Goal: Task Accomplishment & Management: Manage account settings

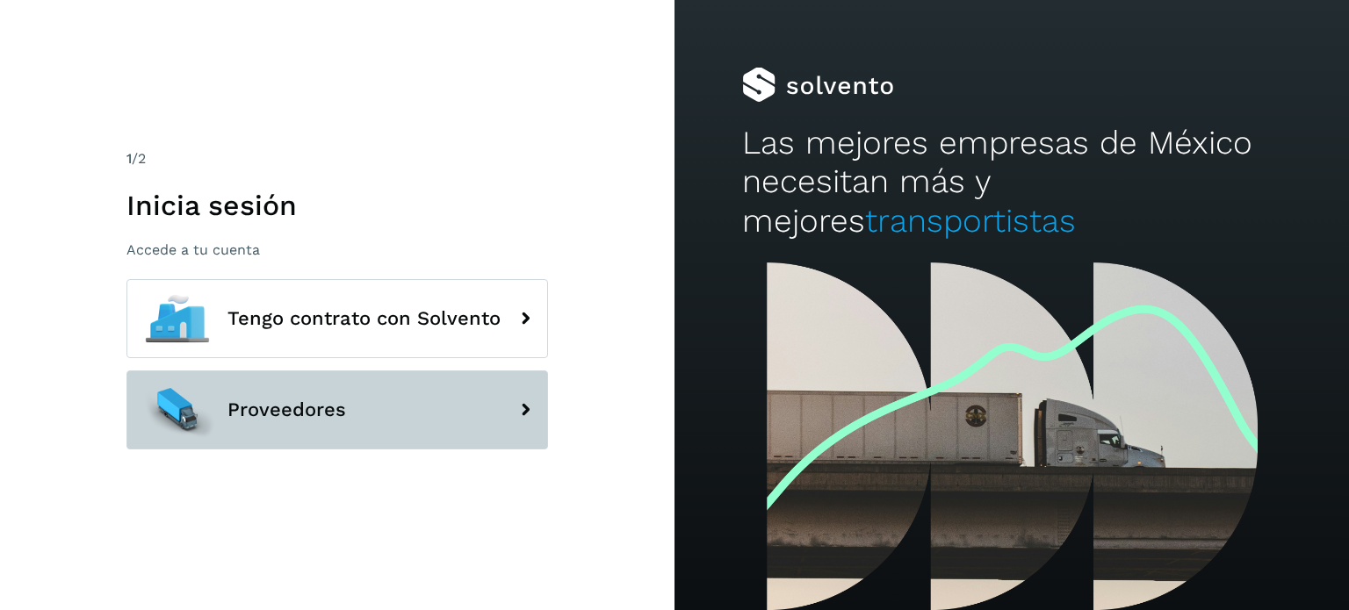
click at [429, 401] on button "Proveedores" at bounding box center [337, 410] width 422 height 79
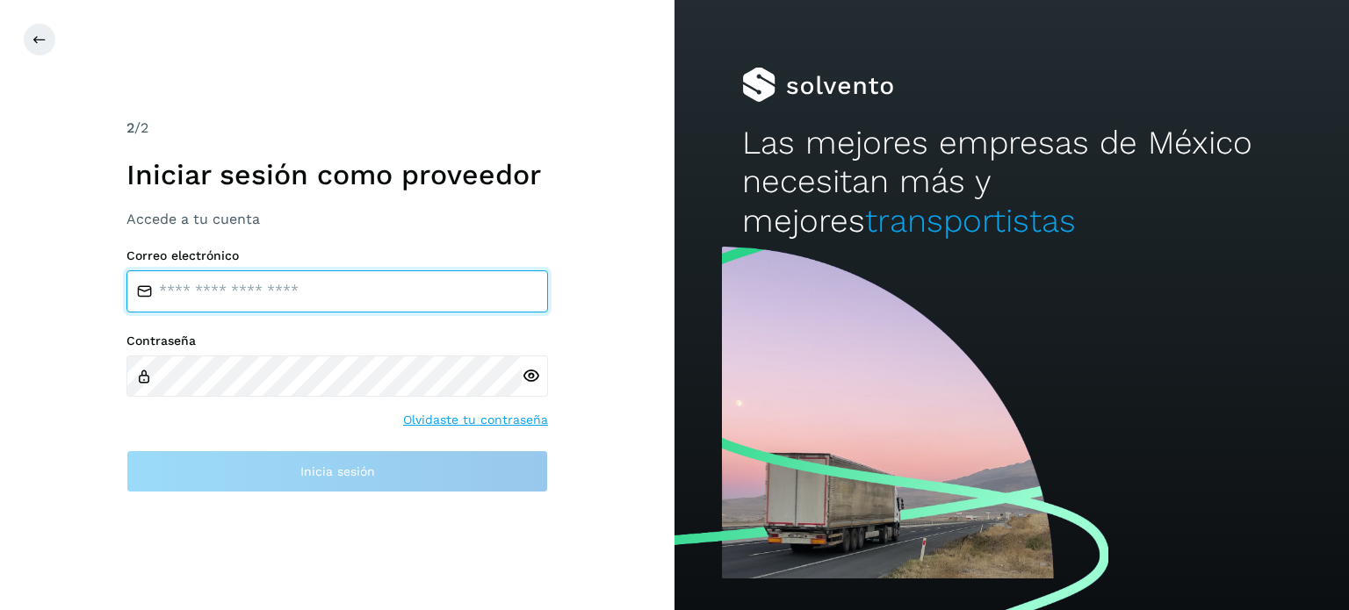
type input "**********"
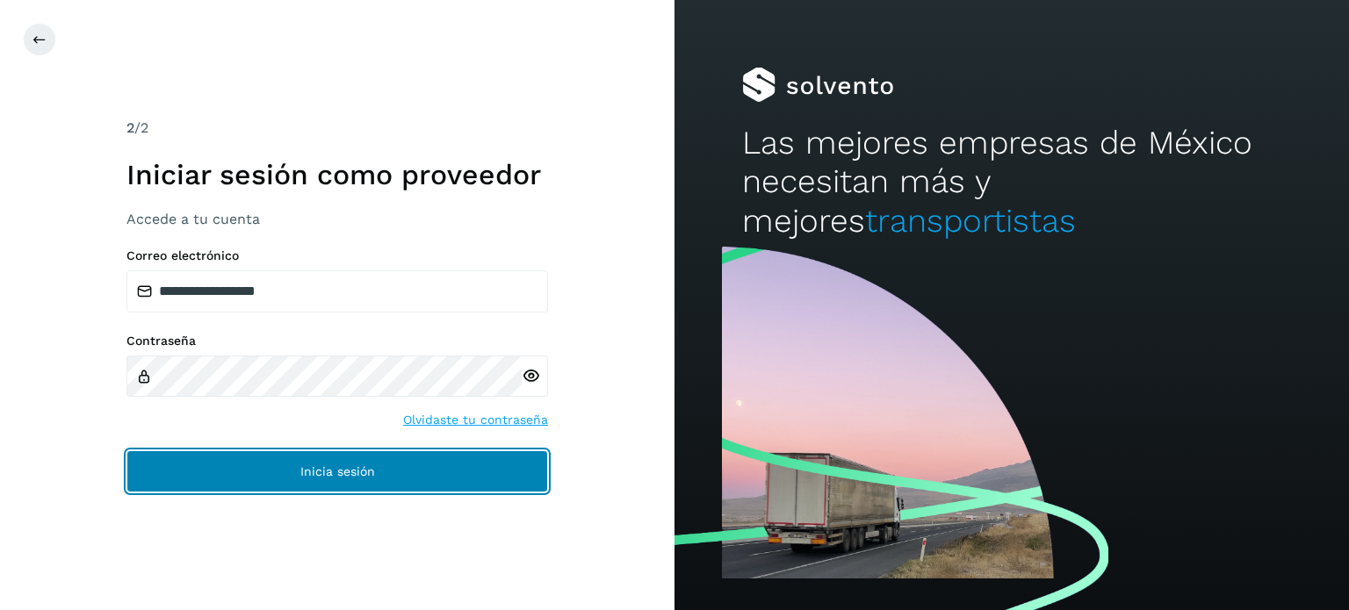
click at [354, 461] on button "Inicia sesión" at bounding box center [337, 472] width 422 height 42
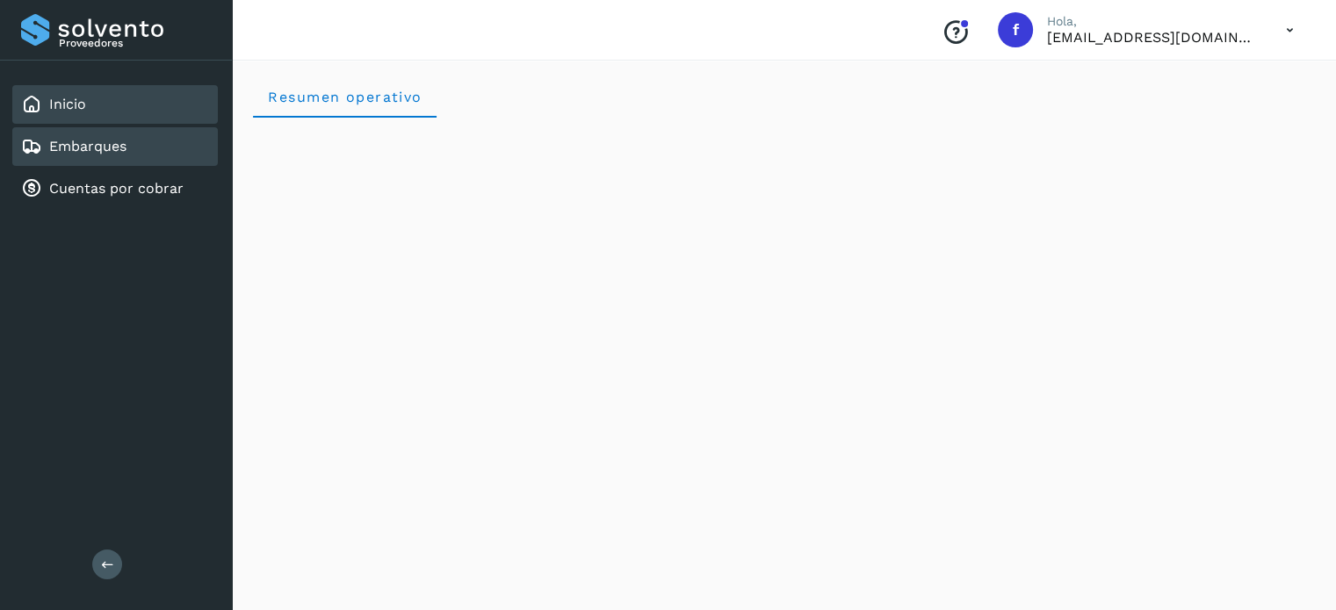
click at [153, 154] on div "Embarques" at bounding box center [115, 146] width 206 height 39
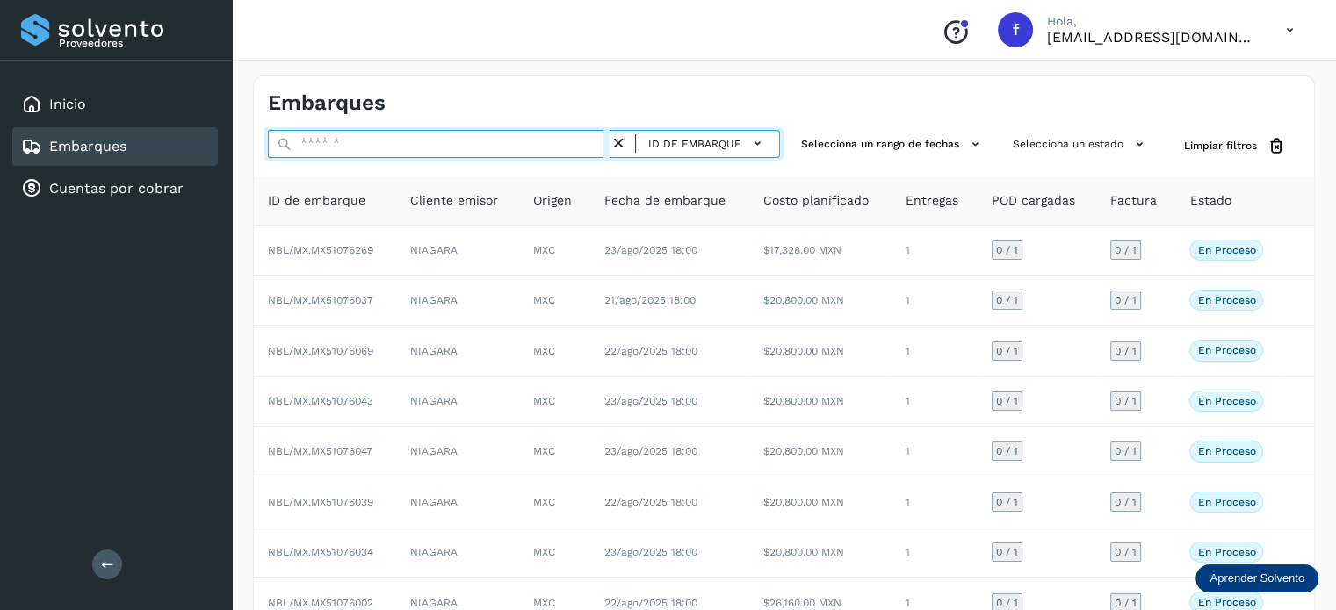
click at [379, 144] on input "text" at bounding box center [439, 144] width 342 height 28
paste input "**********"
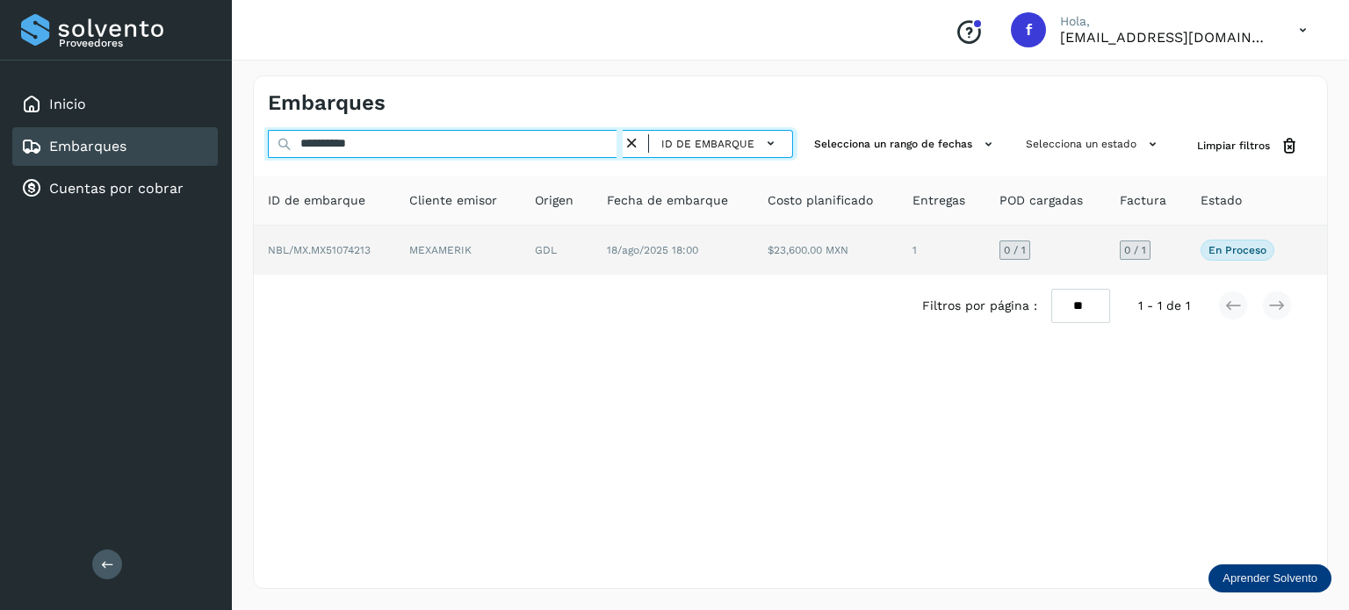
type input "**********"
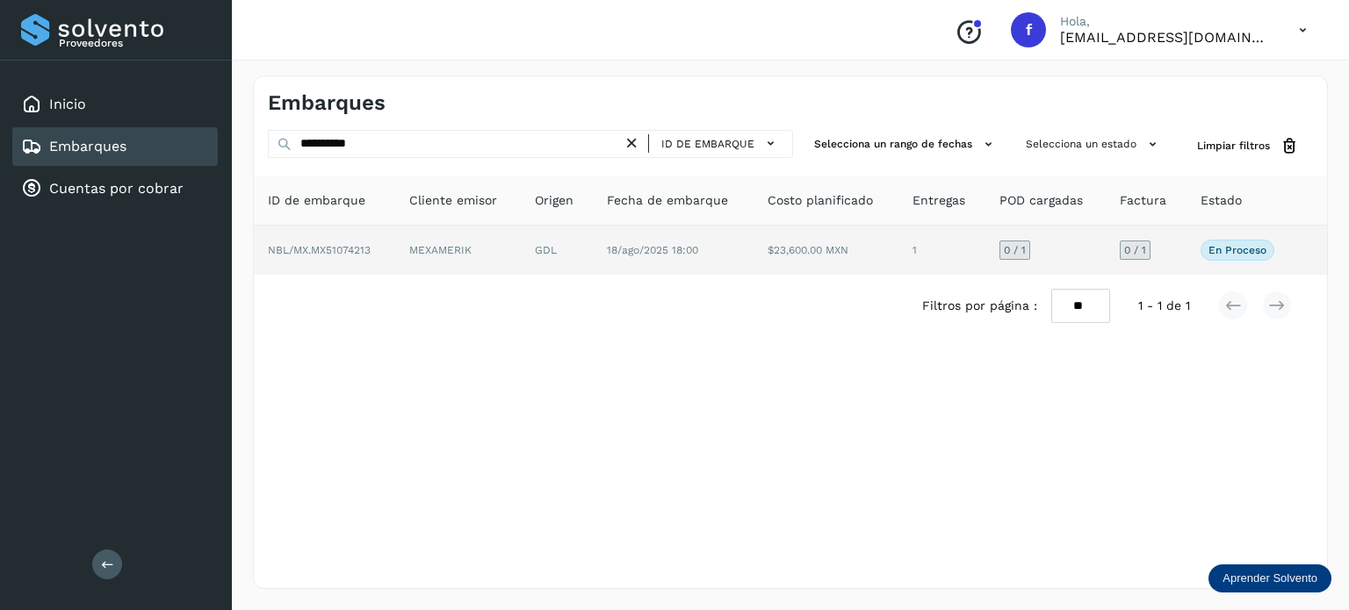
click at [754, 269] on td "18/ago/2025 18:00" at bounding box center [826, 250] width 144 height 49
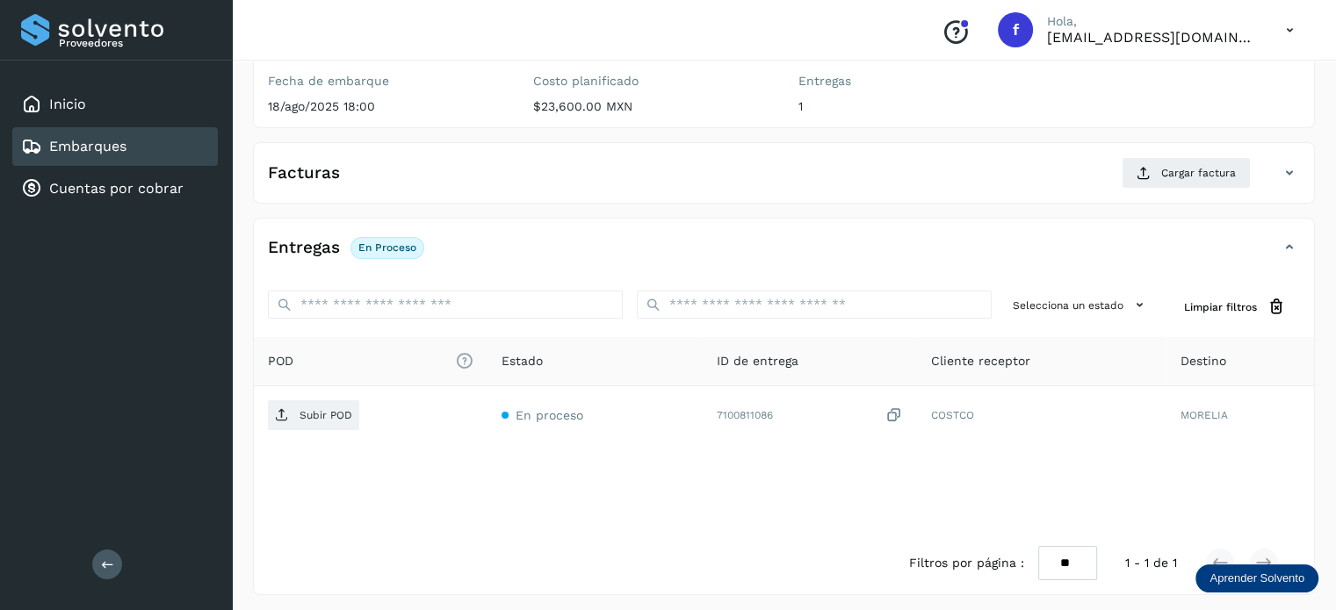
scroll to position [221, 0]
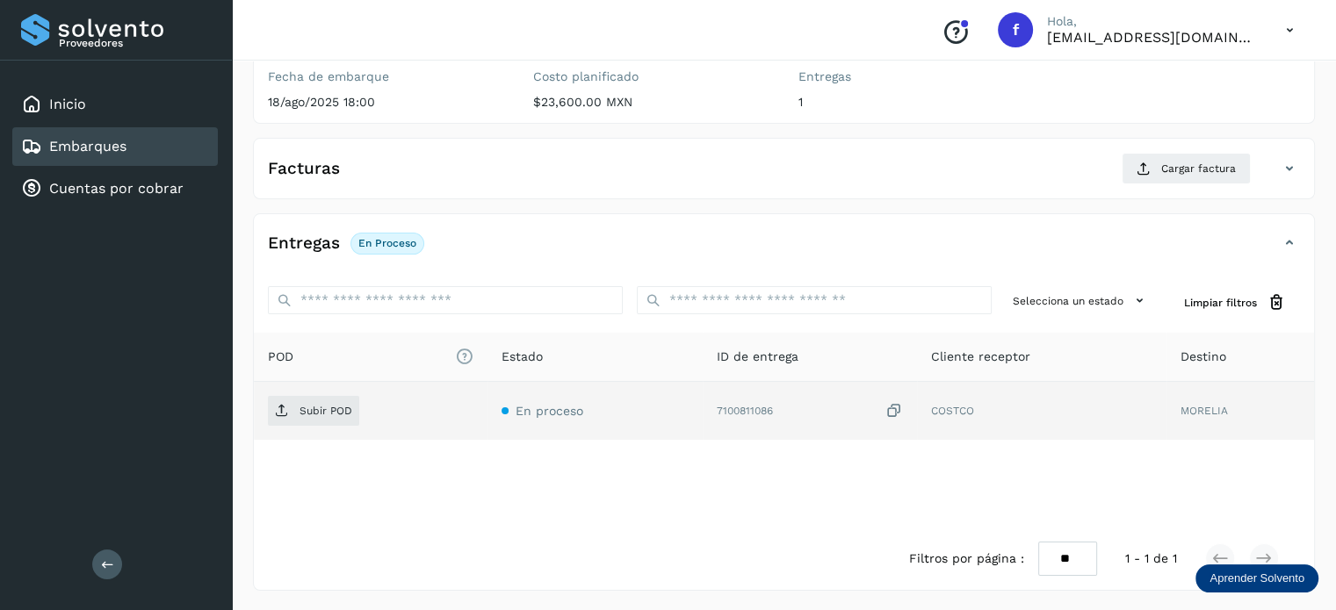
click at [895, 407] on icon at bounding box center [894, 411] width 18 height 18
click at [320, 411] on p "Subir POD" at bounding box center [326, 411] width 53 height 12
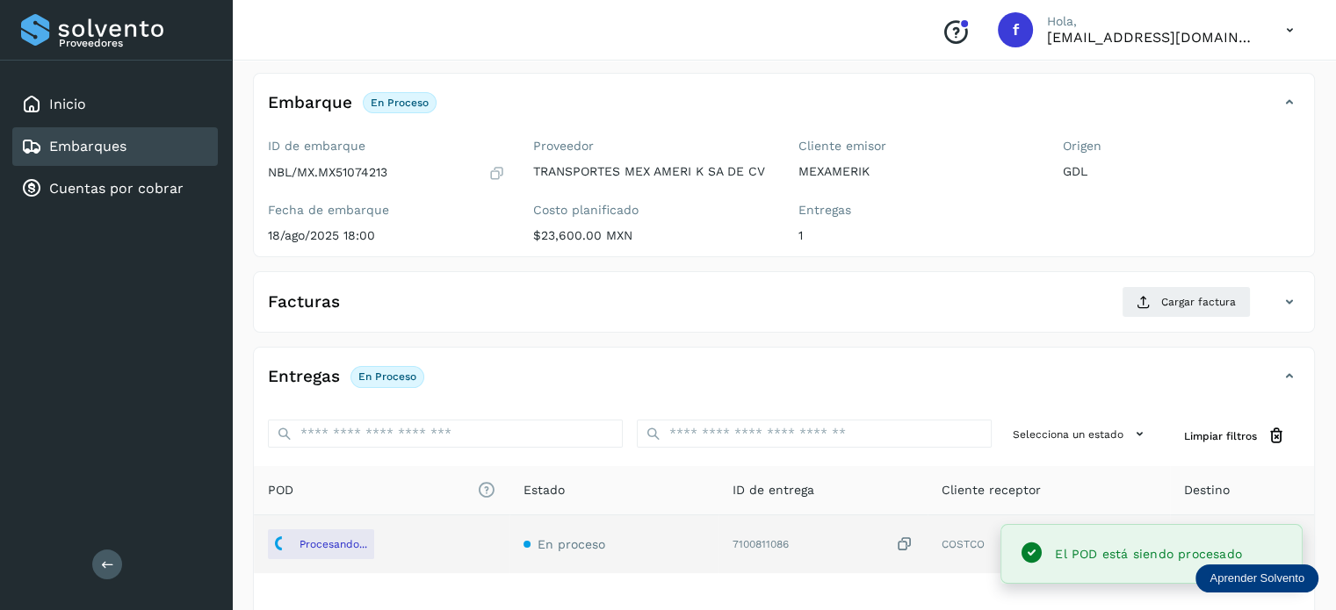
scroll to position [171, 0]
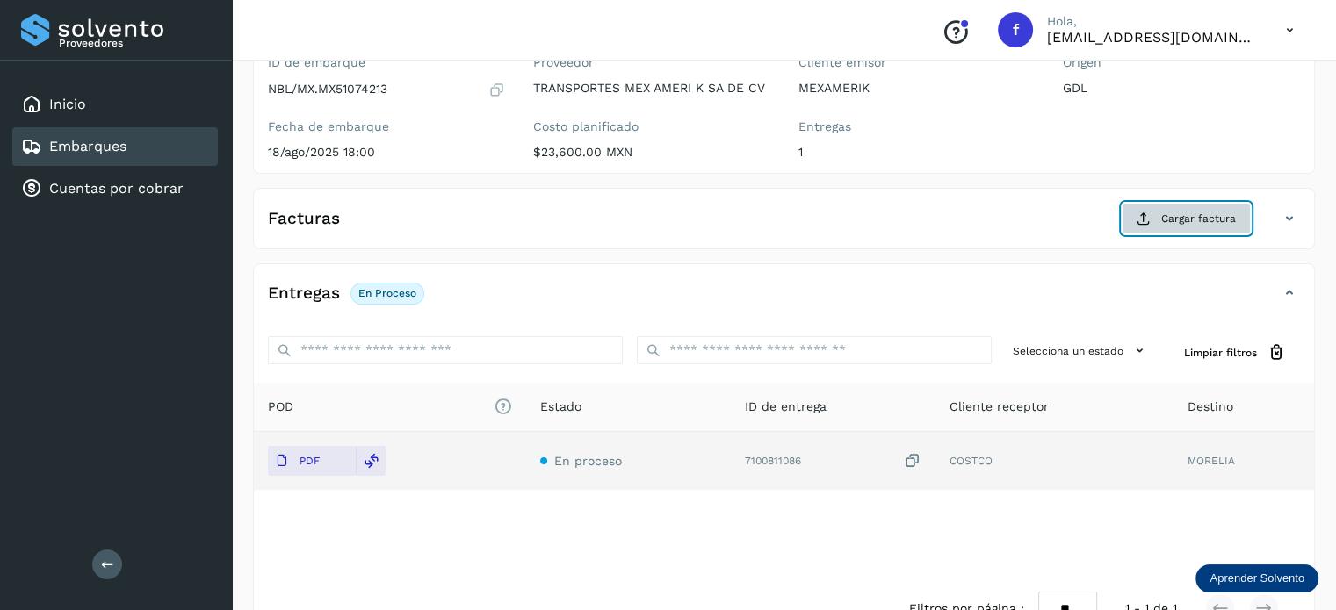
click at [1173, 213] on span "Cargar factura" at bounding box center [1198, 219] width 75 height 16
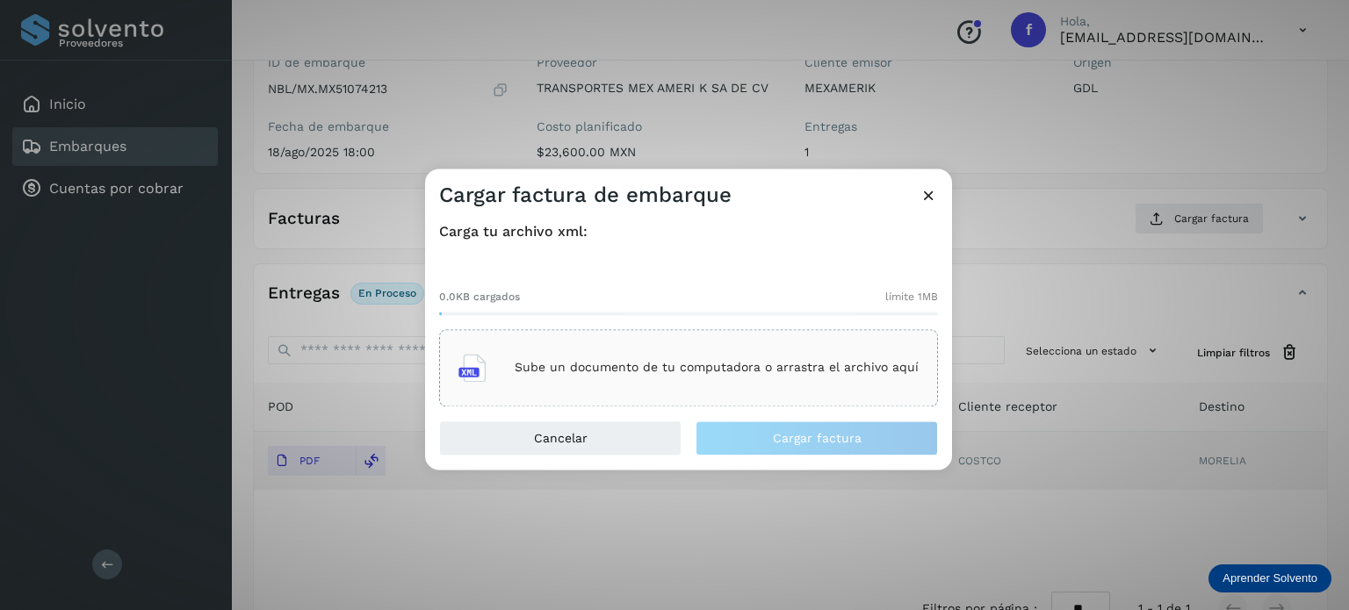
click at [592, 366] on p "Sube un documento de tu computadora o arrastra el archivo aquí" at bounding box center [717, 368] width 404 height 15
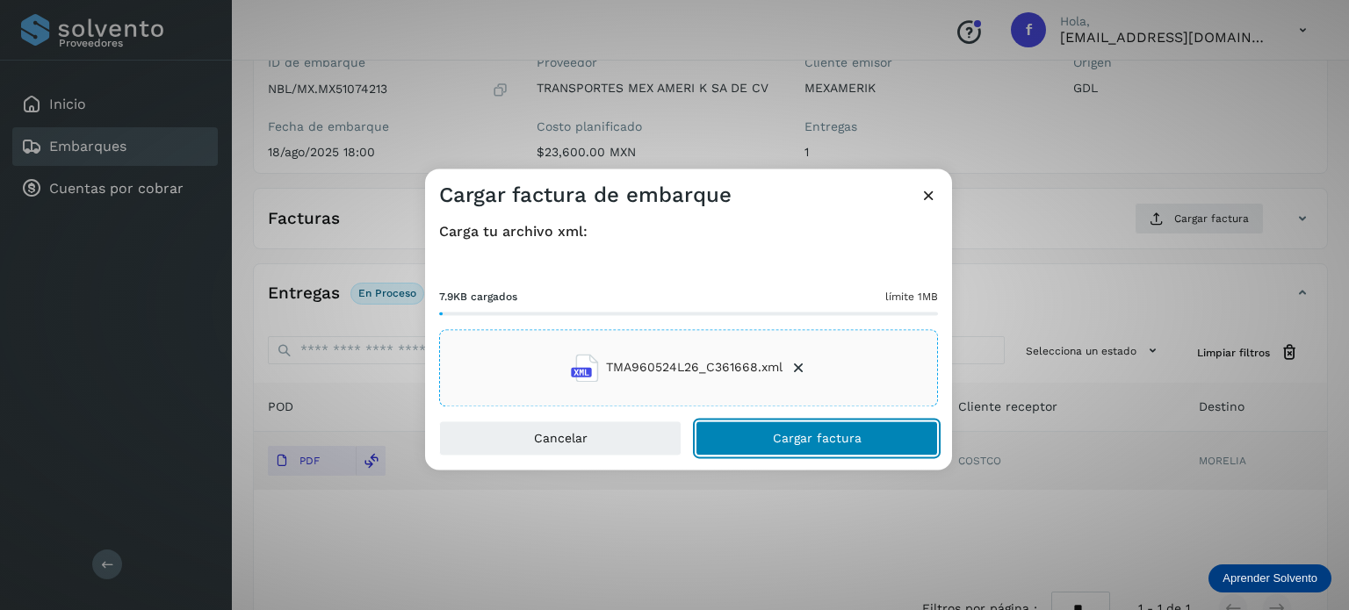
click at [769, 445] on button "Cargar factura" at bounding box center [817, 438] width 242 height 35
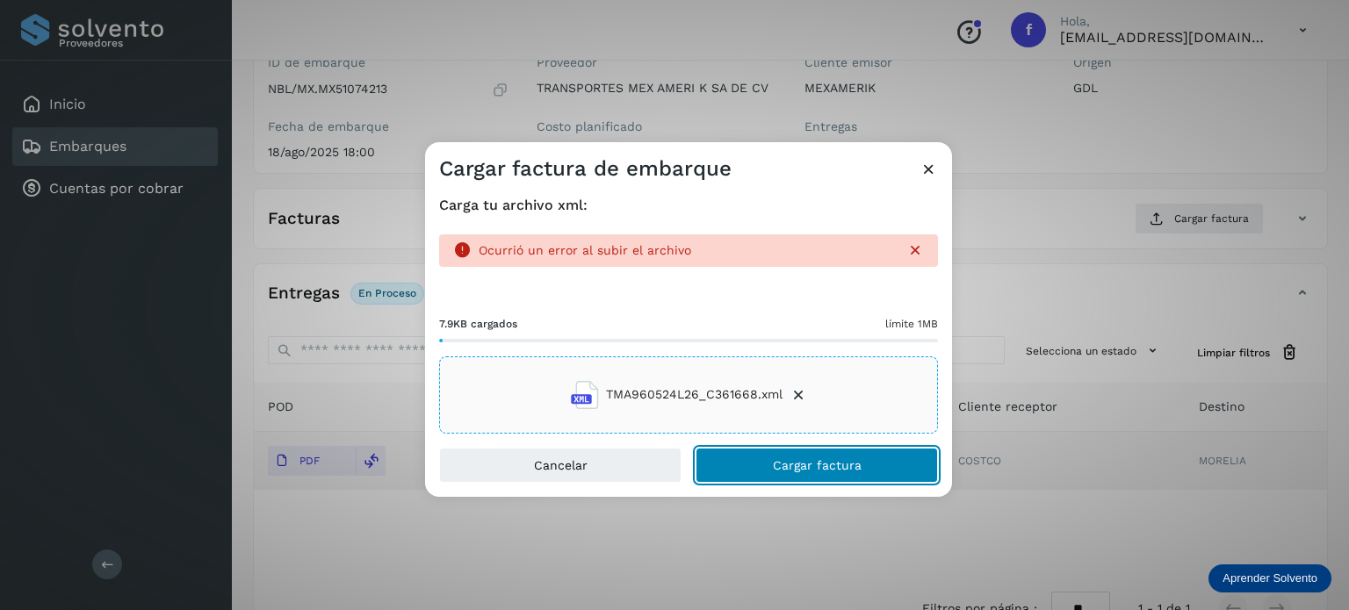
click at [783, 476] on button "Cargar factura" at bounding box center [817, 465] width 242 height 35
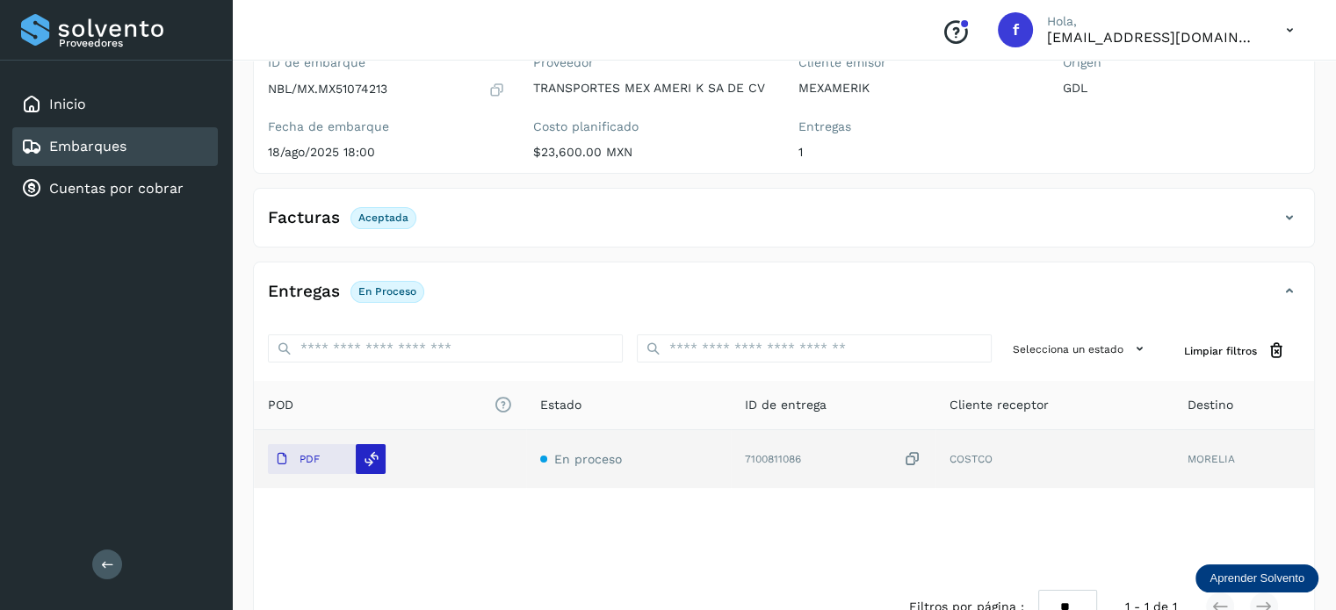
click at [372, 457] on icon at bounding box center [372, 459] width 16 height 16
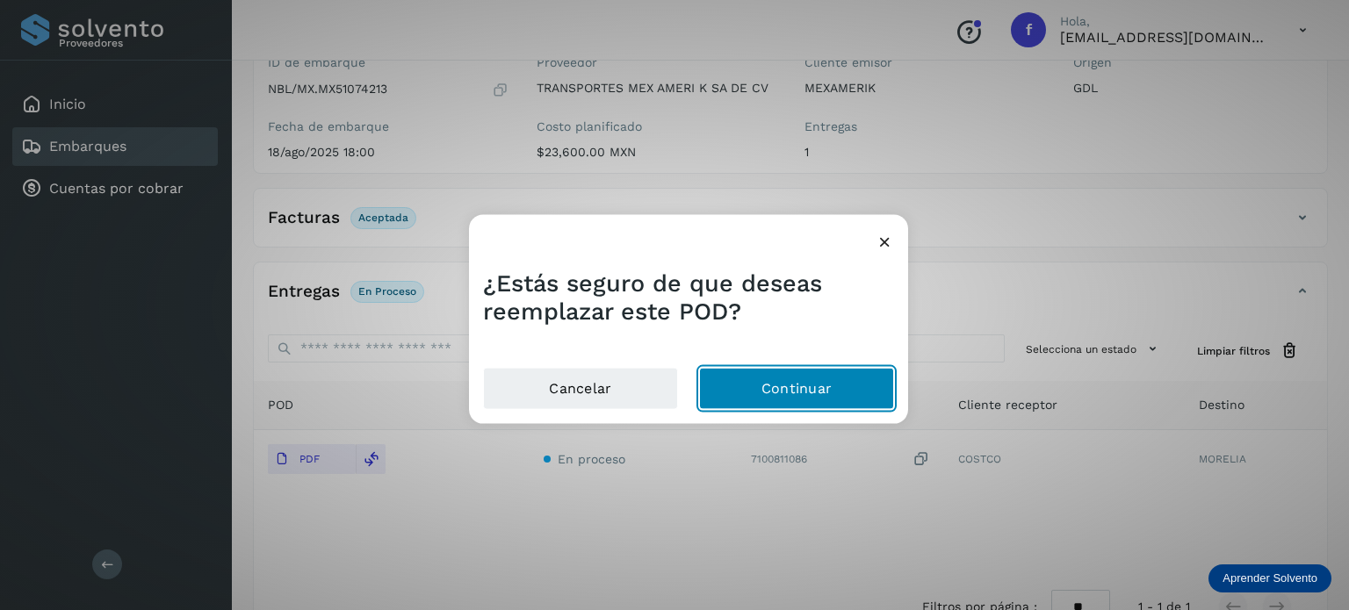
click at [759, 401] on button "Continuar" at bounding box center [796, 389] width 195 height 42
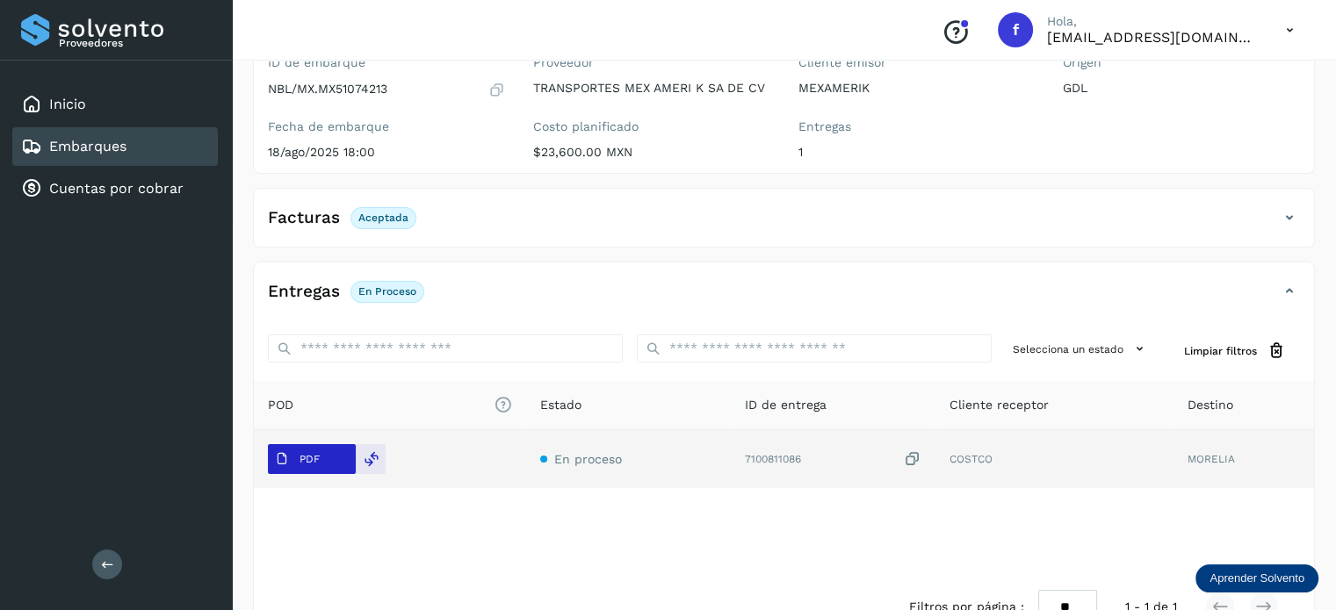
click at [305, 461] on p "PDF" at bounding box center [310, 459] width 20 height 12
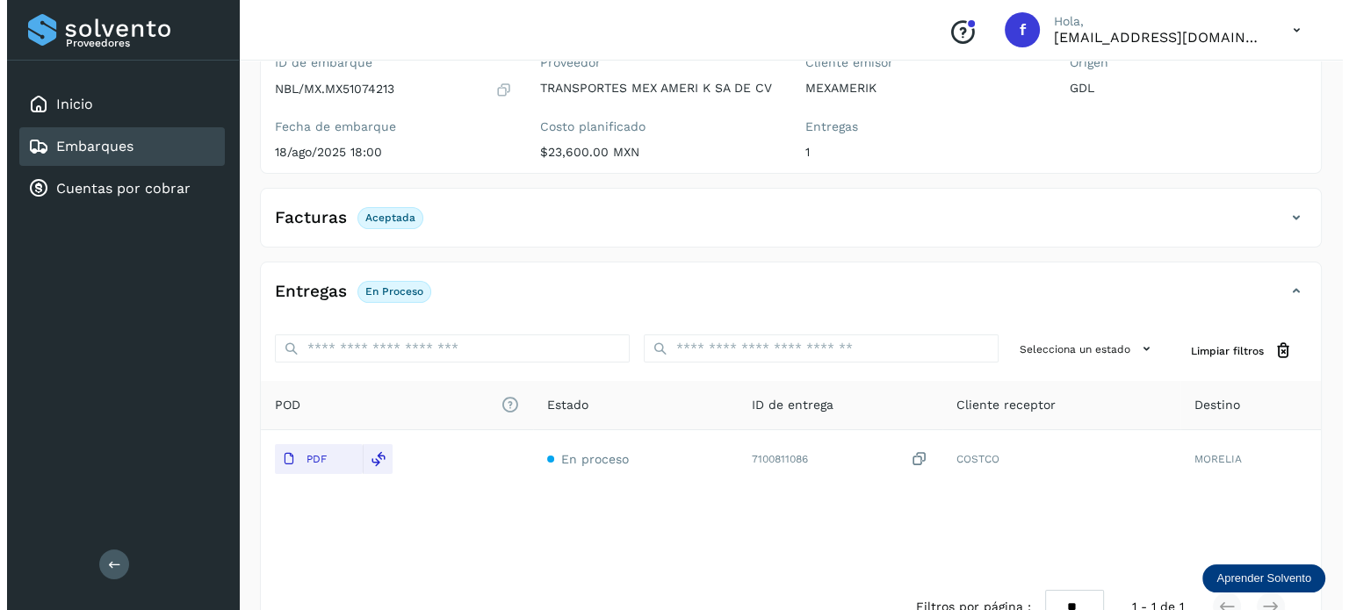
scroll to position [0, 0]
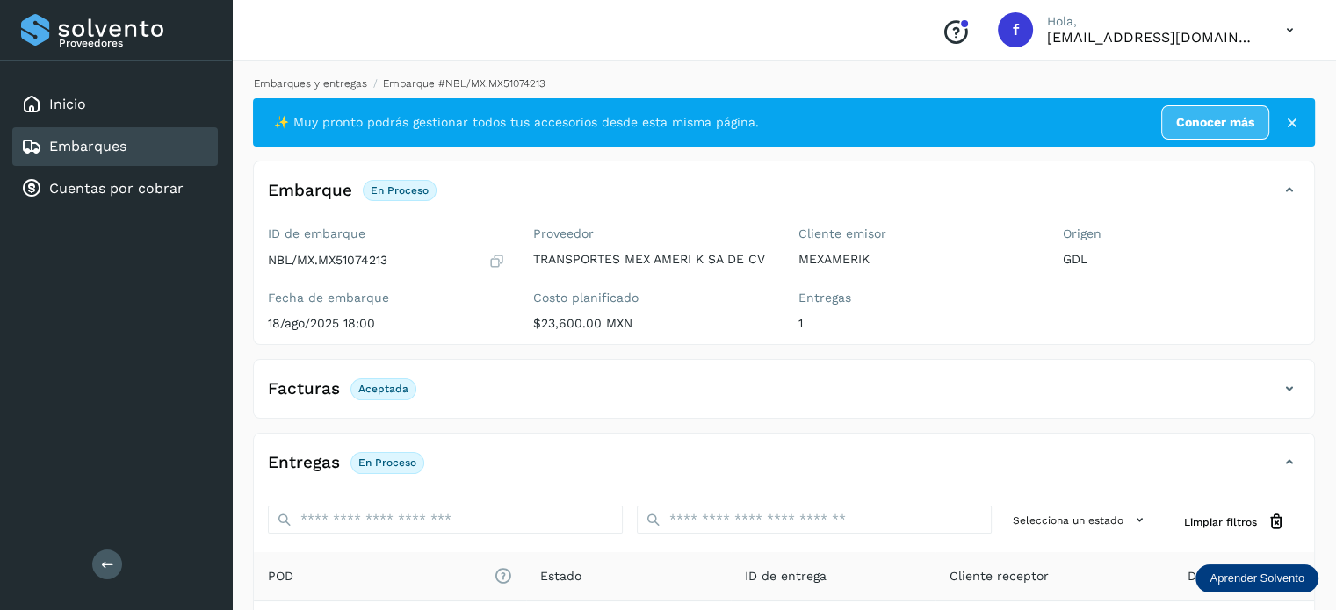
click at [314, 87] on link "Embarques y entregas" at bounding box center [310, 83] width 113 height 12
